Goal: Information Seeking & Learning: Learn about a topic

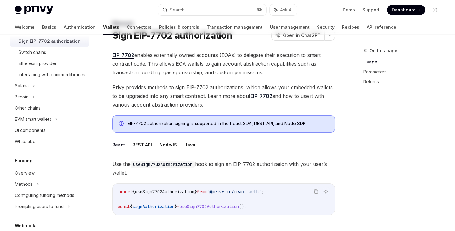
scroll to position [51, 0]
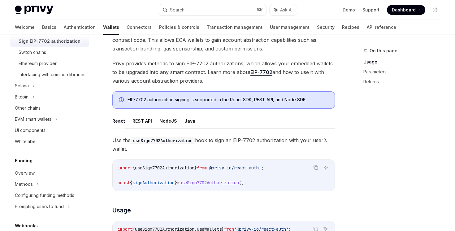
click at [143, 120] on button "REST API" at bounding box center [143, 121] width 20 height 15
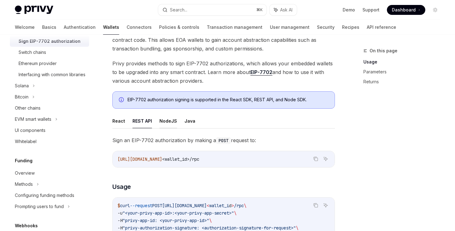
click at [166, 120] on button "NodeJS" at bounding box center [169, 121] width 18 height 15
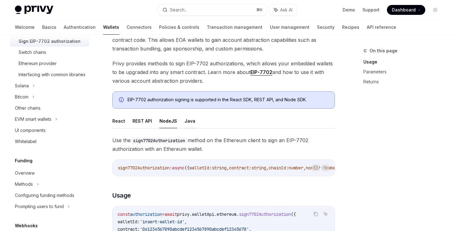
click at [185, 120] on button "Java" at bounding box center [190, 121] width 11 height 15
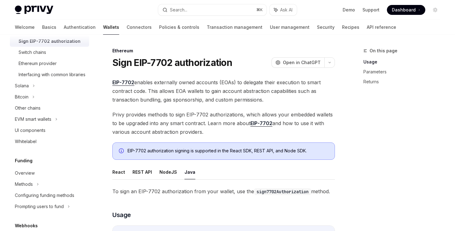
scroll to position [71, 0]
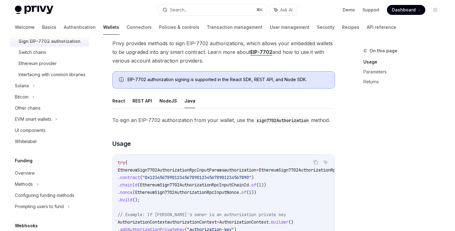
click at [158, 106] on ul "React REST API NodeJS Java" at bounding box center [223, 101] width 223 height 15
click at [169, 103] on button "NodeJS" at bounding box center [169, 101] width 18 height 15
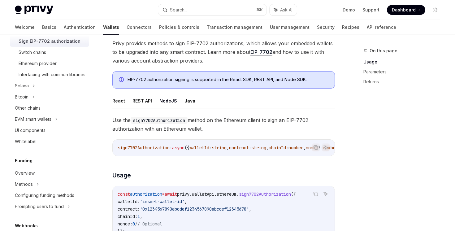
click at [117, 104] on button "React" at bounding box center [118, 101] width 13 height 15
type textarea "*"
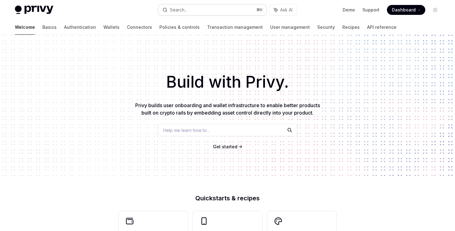
click at [211, 8] on button "Search... ⌘ K" at bounding box center [212, 9] width 108 height 11
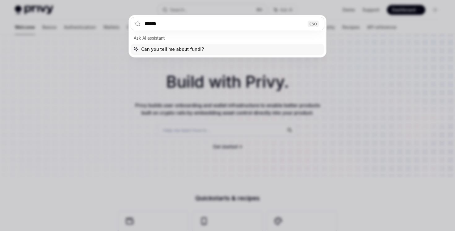
type input "*******"
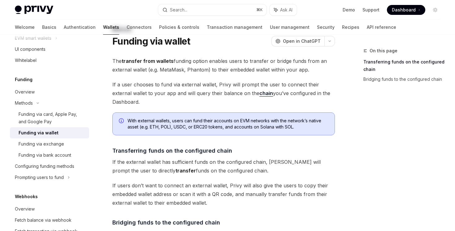
scroll to position [5, 0]
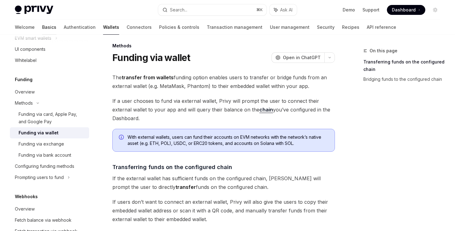
click at [42, 24] on link "Basics" at bounding box center [49, 27] width 14 height 15
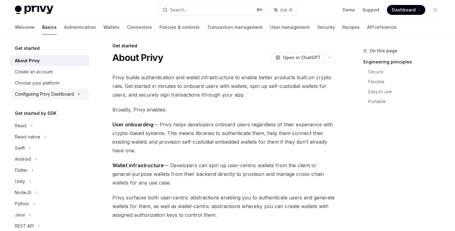
click at [66, 96] on div "Configuring Privy Dashboard" at bounding box center [44, 93] width 59 height 7
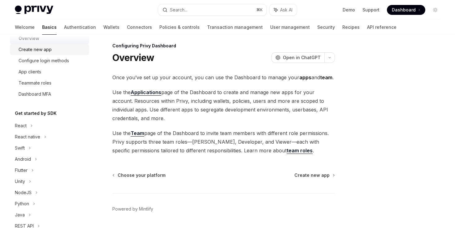
scroll to position [75, 0]
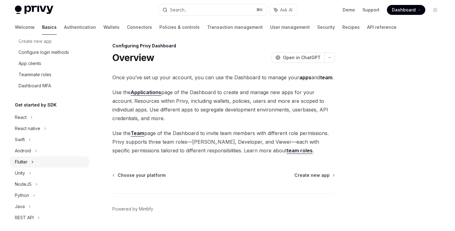
click at [40, 162] on div "Flutter" at bounding box center [49, 161] width 79 height 11
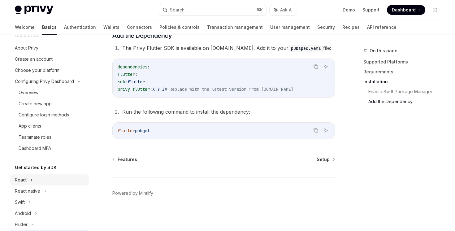
scroll to position [1, 0]
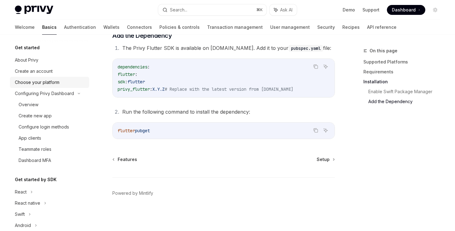
click at [39, 80] on div "Choose your platform" at bounding box center [37, 82] width 45 height 7
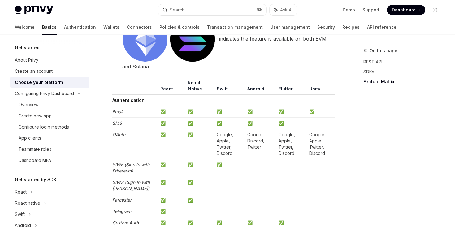
scroll to position [713, 0]
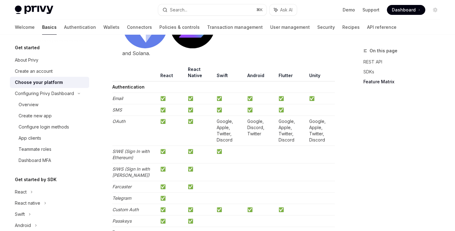
click at [286, 140] on td "Google, Apple, Twitter, Discord" at bounding box center [291, 131] width 31 height 30
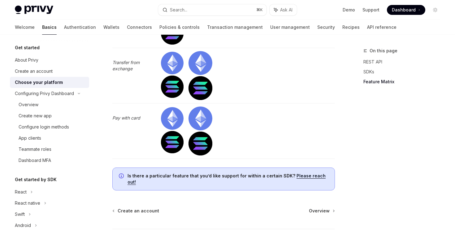
scroll to position [1906, 0]
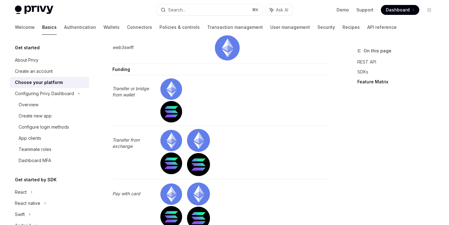
type textarea "*"
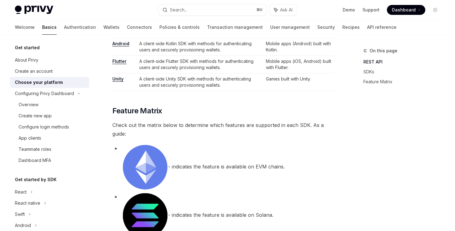
scroll to position [0, 0]
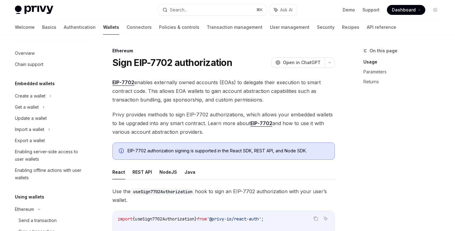
scroll to position [143, 0]
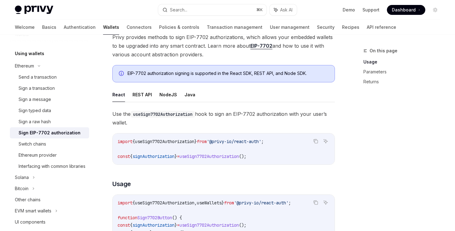
scroll to position [85, 0]
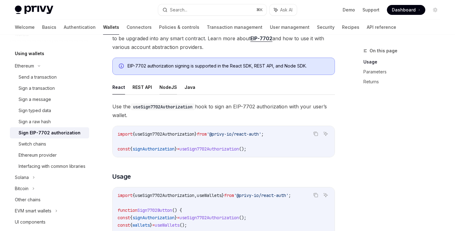
click at [163, 83] on button "NodeJS" at bounding box center [169, 87] width 18 height 15
type textarea "*"
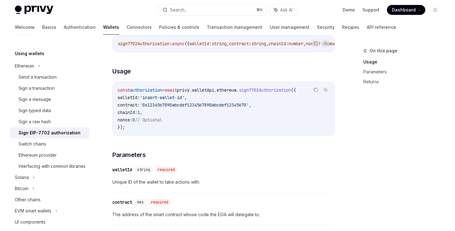
scroll to position [24, 0]
